Goal: Task Accomplishment & Management: Manage account settings

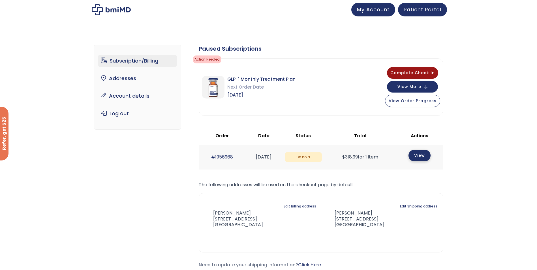
click at [428, 158] on link "View" at bounding box center [419, 156] width 22 height 12
click at [132, 60] on link "Subscription/Billing" at bounding box center [137, 61] width 78 height 12
